Goal: Navigation & Orientation: Find specific page/section

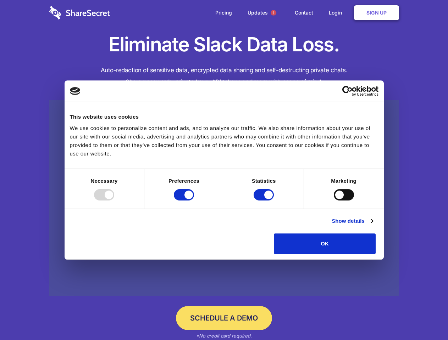
click at [114, 201] on div at bounding box center [104, 194] width 20 height 11
click at [194, 201] on input "Preferences" at bounding box center [184, 194] width 20 height 11
checkbox input "false"
click at [264, 201] on input "Statistics" at bounding box center [263, 194] width 20 height 11
checkbox input "false"
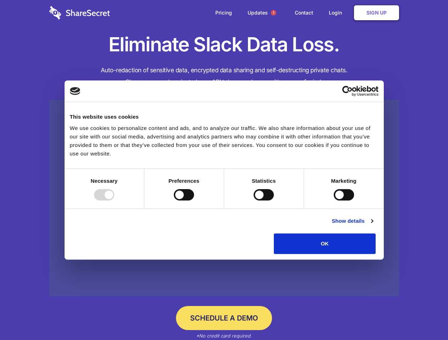
click at [333, 201] on input "Marketing" at bounding box center [343, 194] width 20 height 11
checkbox input "true"
click at [372, 225] on link "Show details" at bounding box center [351, 221] width 41 height 9
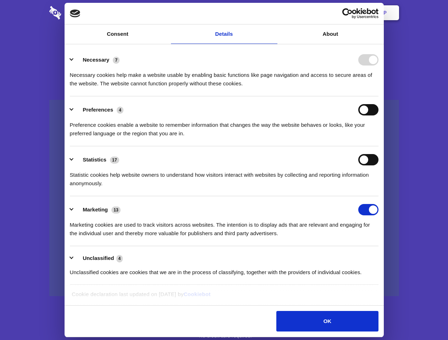
click at [378, 96] on li "Necessary 7 Necessary cookies help make a website usable by enabling basic func…" at bounding box center [224, 71] width 308 height 50
click at [273, 13] on span "1" at bounding box center [273, 13] width 6 height 6
